Goal: Task Accomplishment & Management: Manage account settings

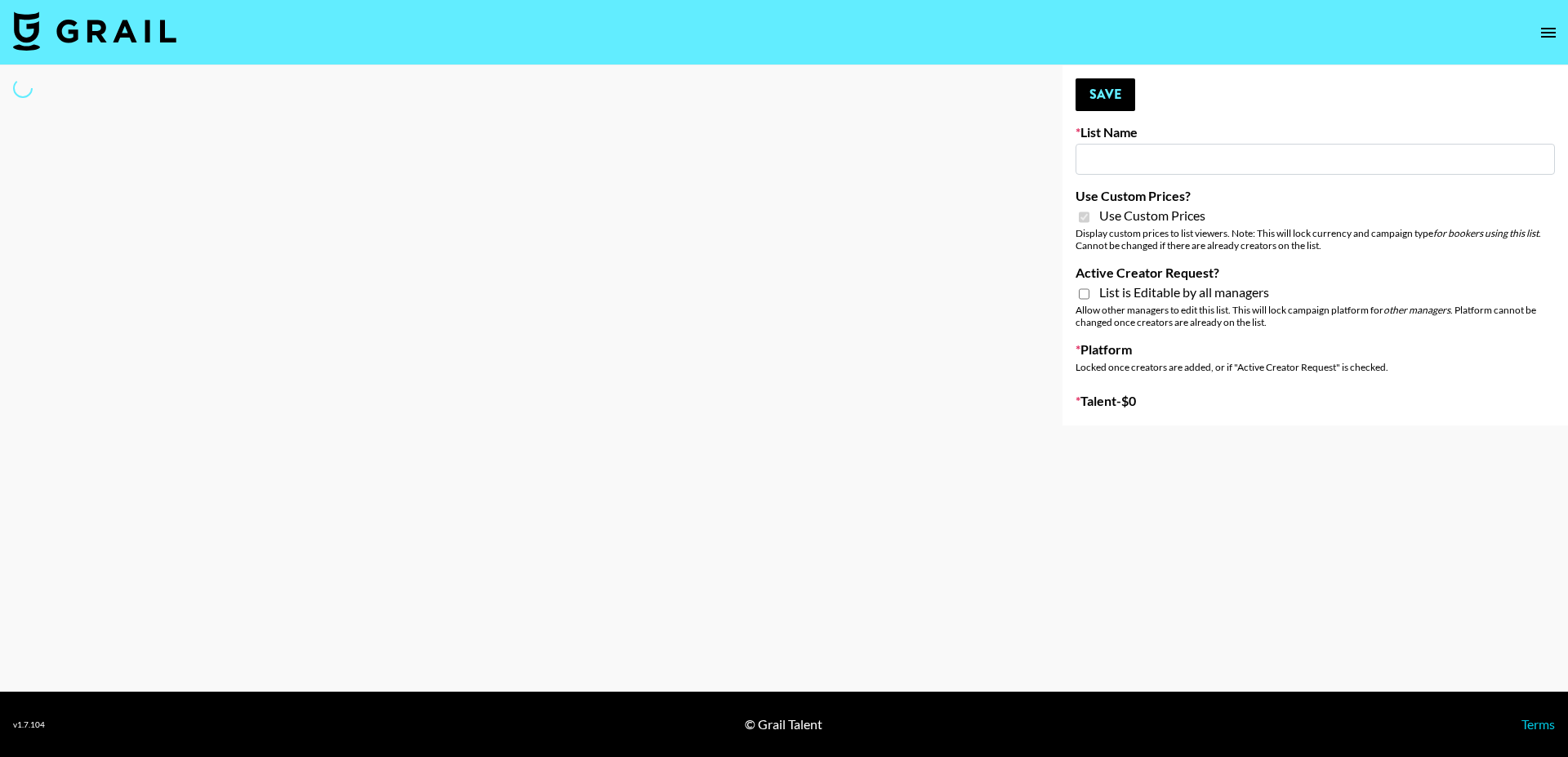
type input "SuperAce"
checkbox input "true"
select select "Brand"
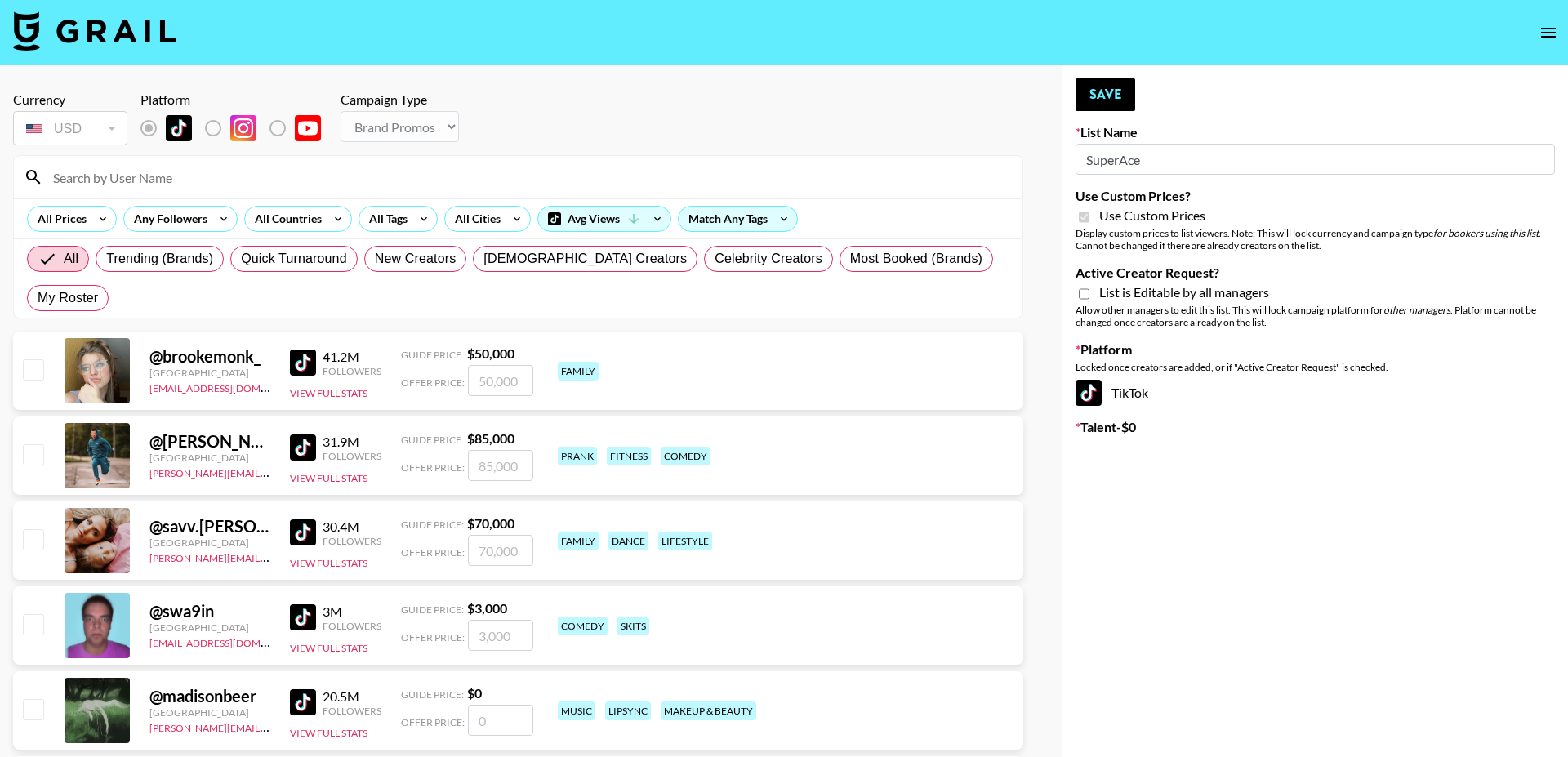
click at [329, 176] on input at bounding box center [527, 177] width 969 height 26
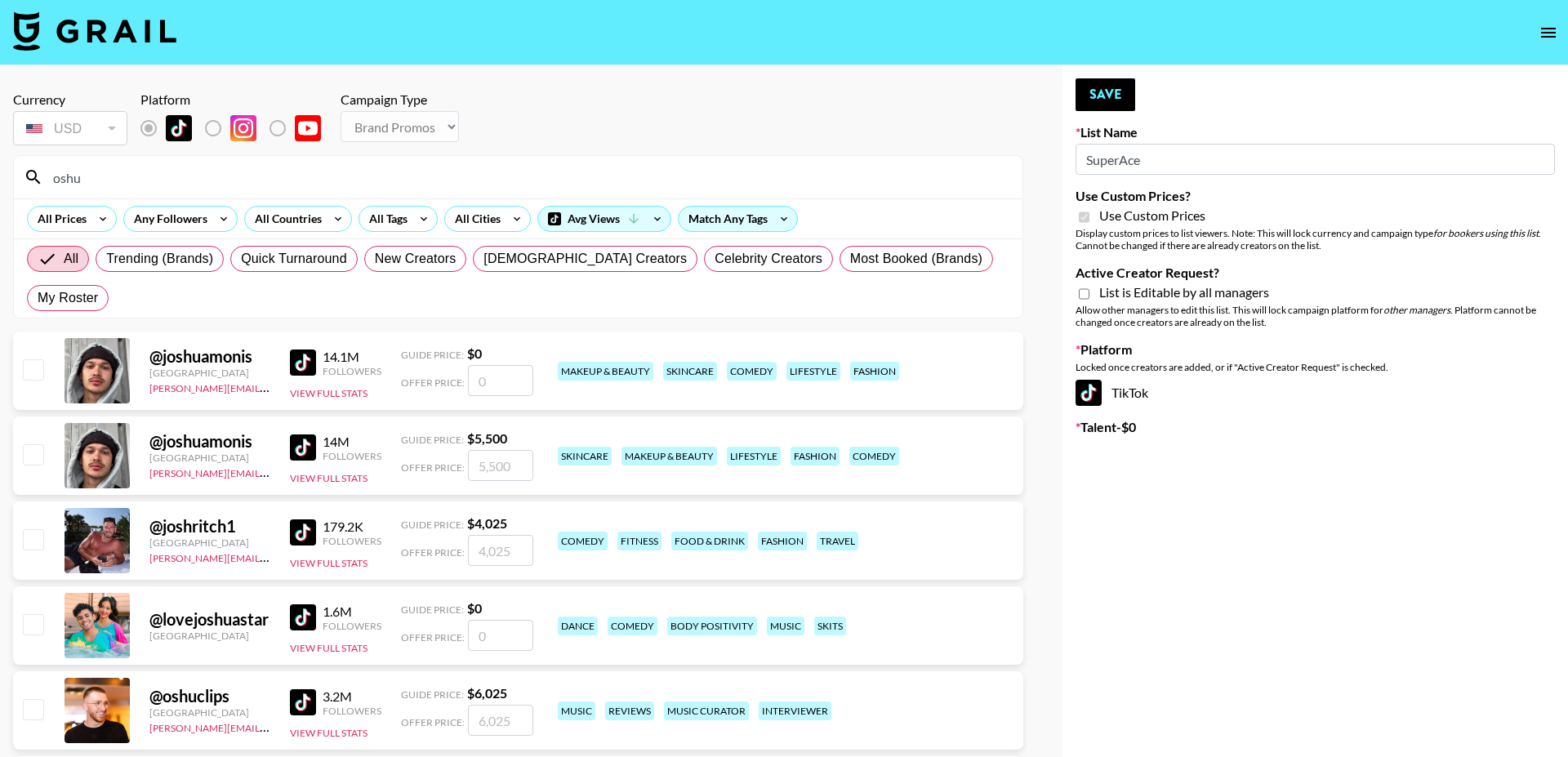
click at [257, 175] on input "oshu" at bounding box center [527, 177] width 969 height 26
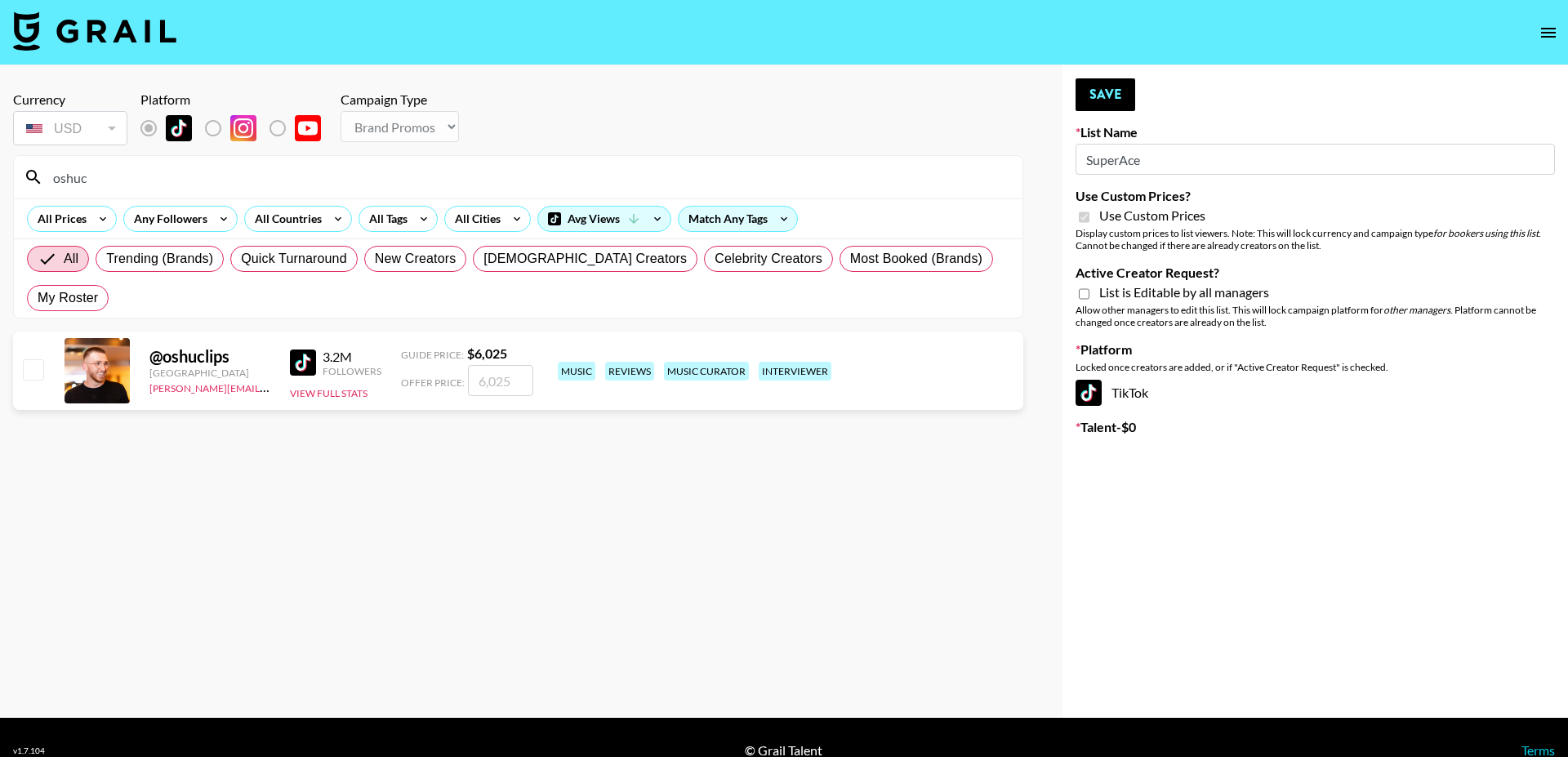
type input "oshuc"
click at [36, 359] on input "checkbox" at bounding box center [32, 368] width 19 height 19
checkbox input "true"
type input "6025"
click at [498, 365] on input "6025" at bounding box center [500, 380] width 65 height 31
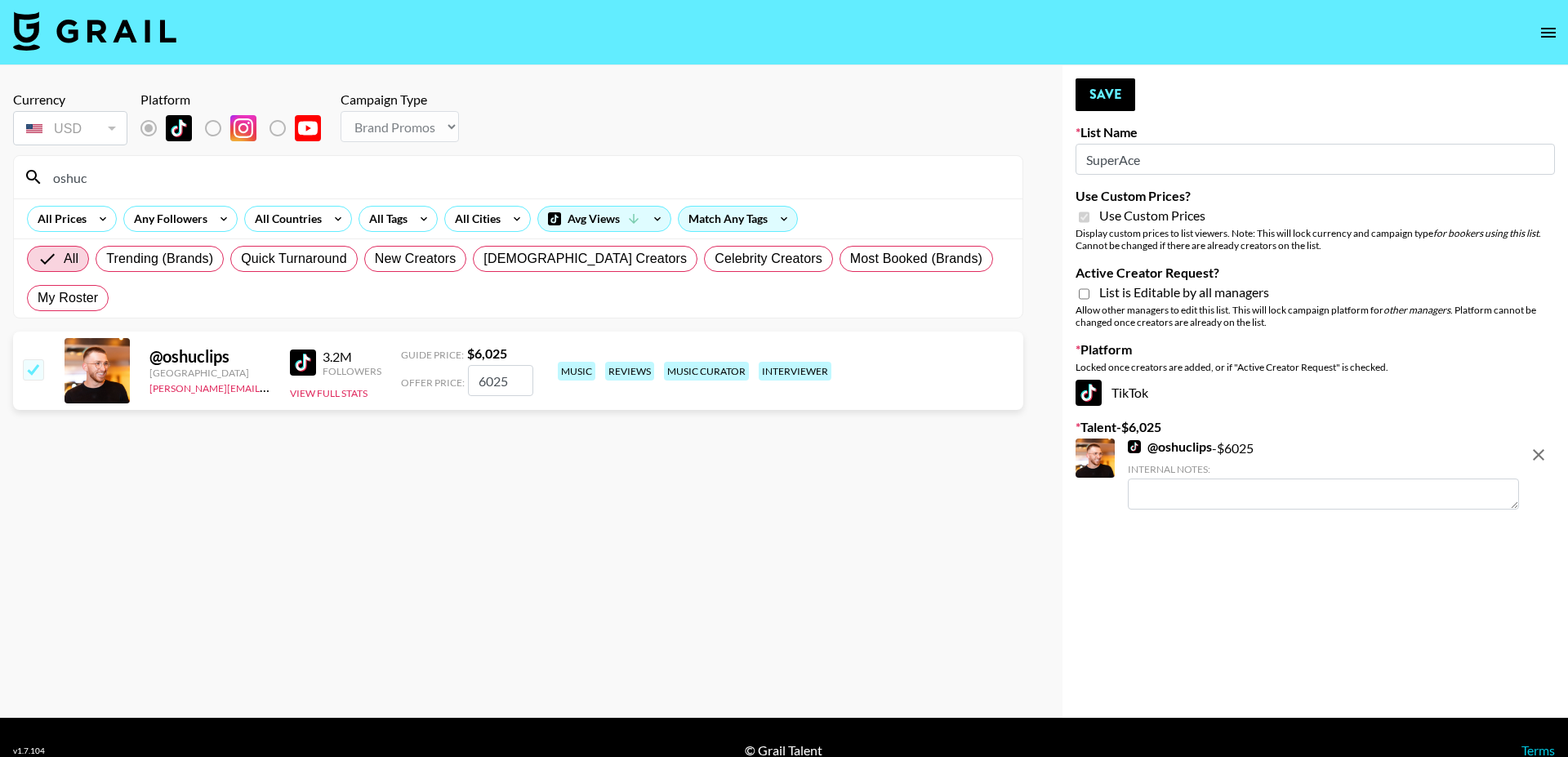
click at [498, 365] on input "6025" at bounding box center [500, 380] width 65 height 31
checkbox input "false"
checkbox input "true"
type input "7600"
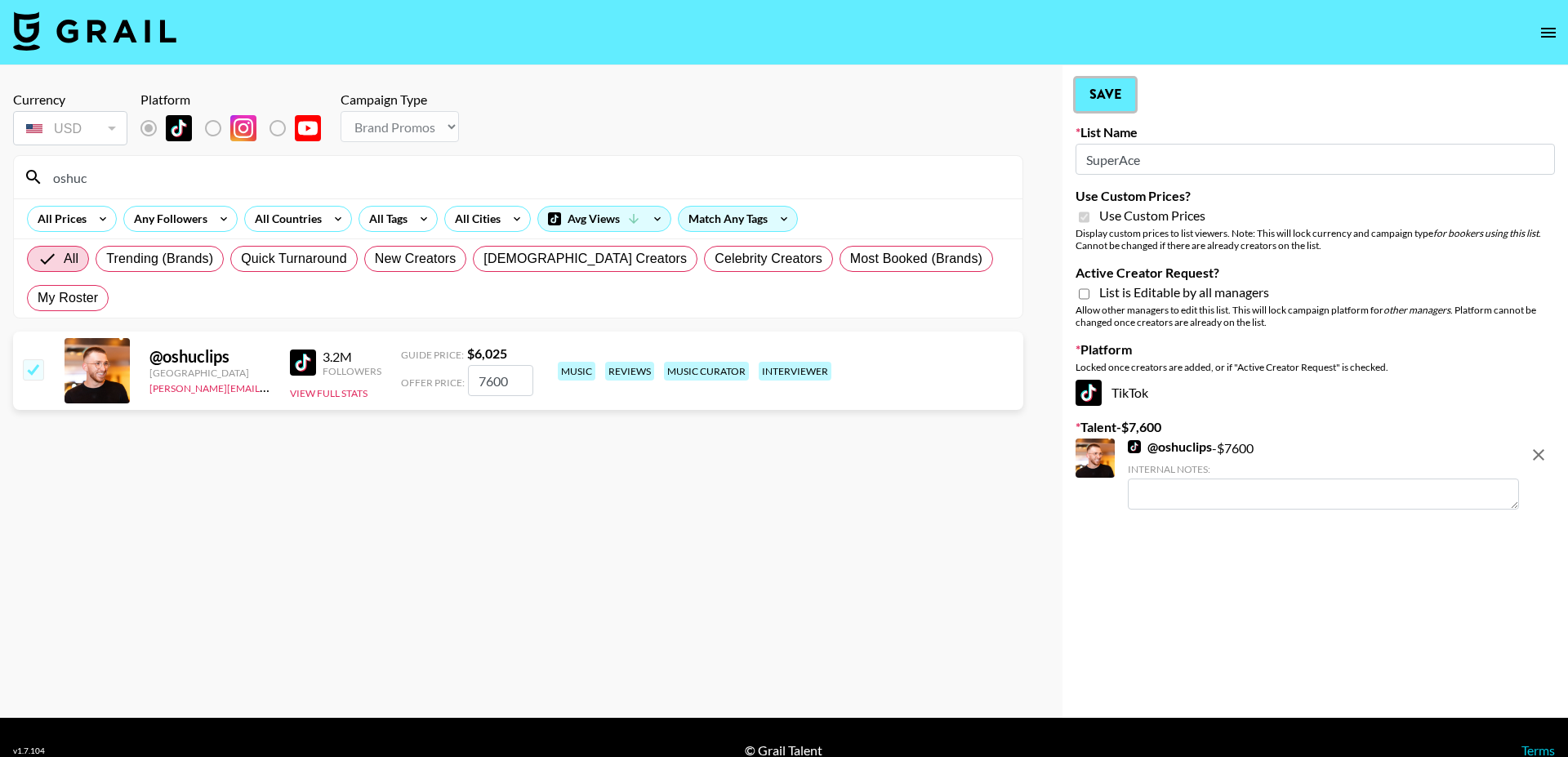
click at [1113, 97] on button "Save" at bounding box center [1105, 95] width 59 height 33
